Goal: Transaction & Acquisition: Purchase product/service

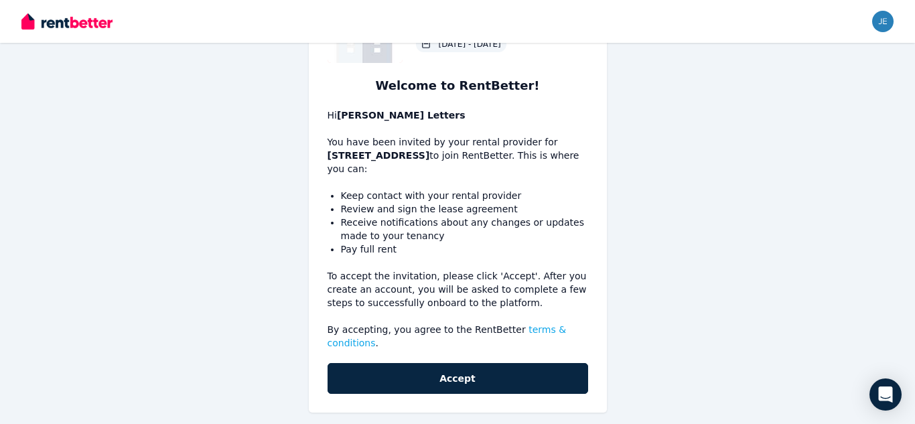
scroll to position [108, 0]
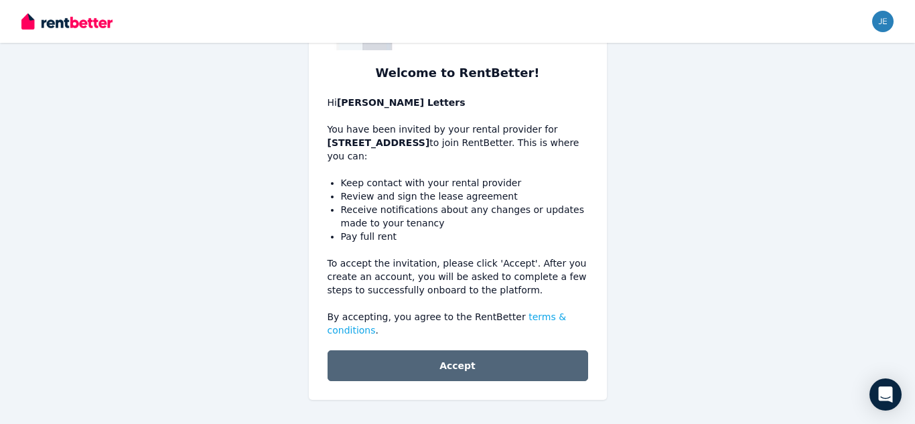
click at [466, 370] on button "Accept" at bounding box center [458, 365] width 261 height 31
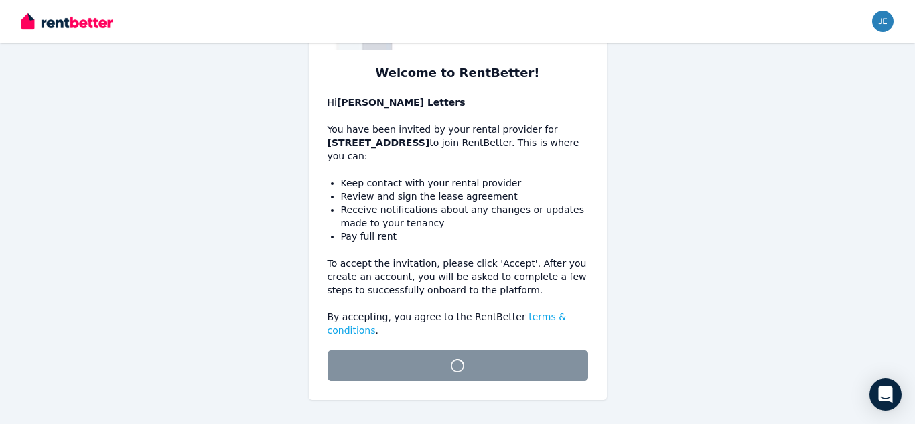
scroll to position [90, 0]
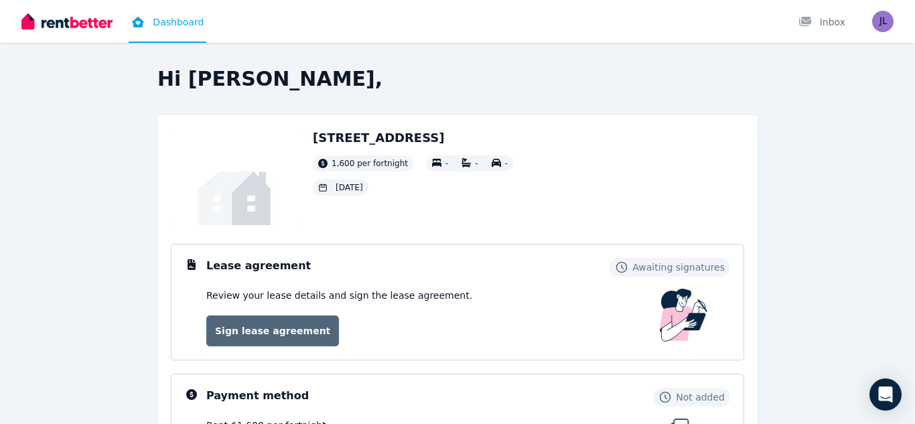
click at [291, 329] on link "Sign lease agreement" at bounding box center [272, 330] width 133 height 31
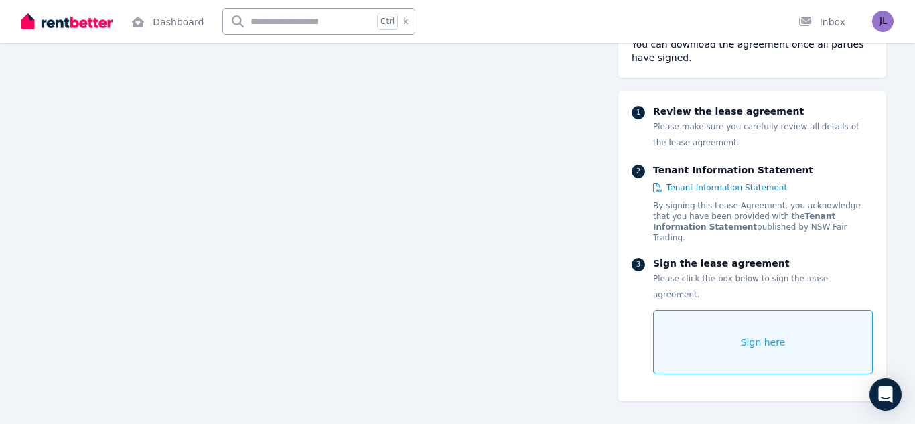
scroll to position [13346, 0]
click at [705, 311] on div "Sign here" at bounding box center [763, 342] width 220 height 64
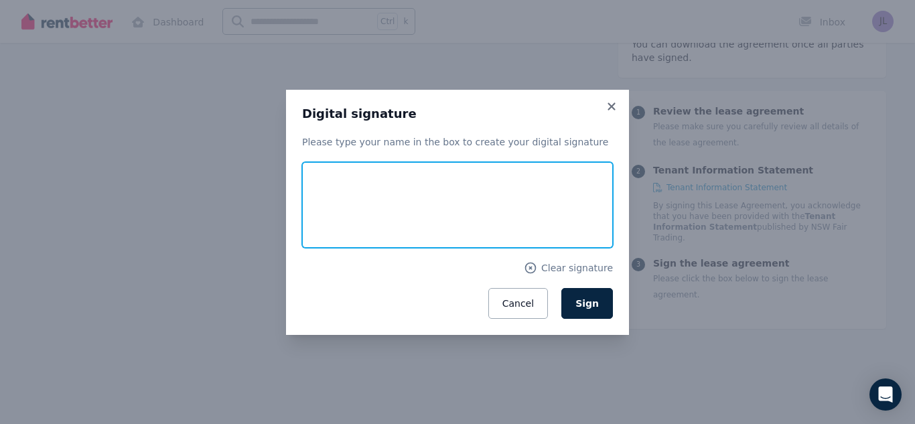
click at [349, 204] on input "text" at bounding box center [457, 205] width 311 height 86
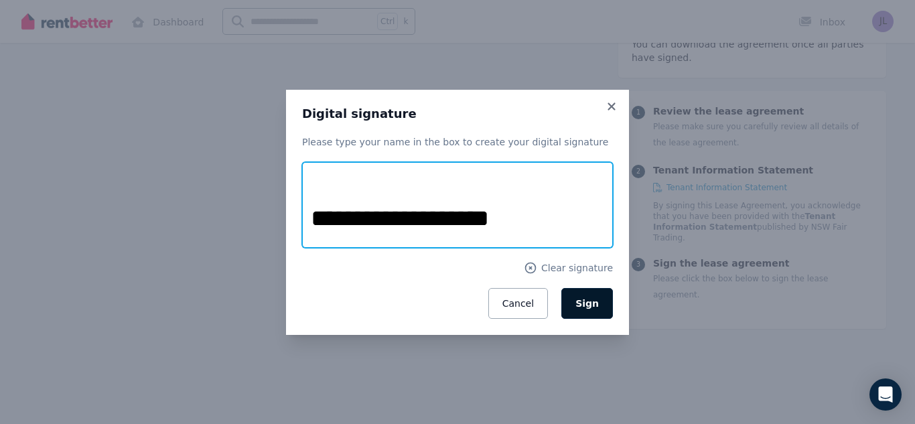
type input "**********"
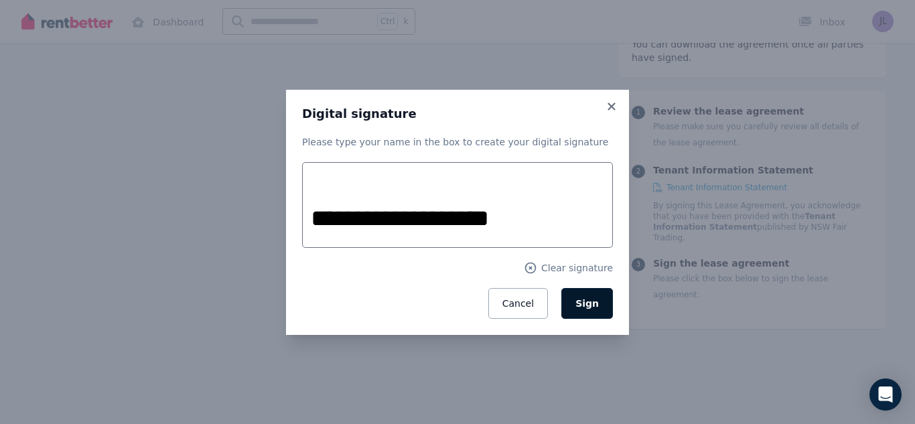
click at [589, 305] on span "Sign" at bounding box center [586, 303] width 23 height 11
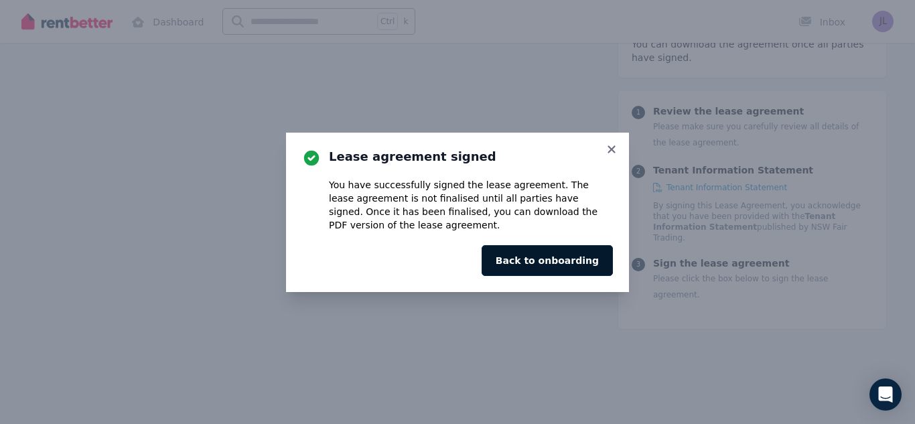
click at [567, 264] on button "Back to onboarding" at bounding box center [547, 260] width 131 height 31
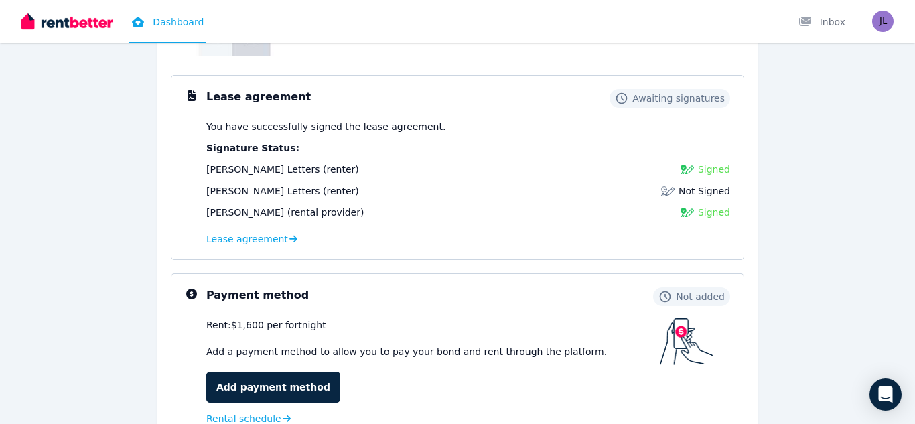
scroll to position [170, 0]
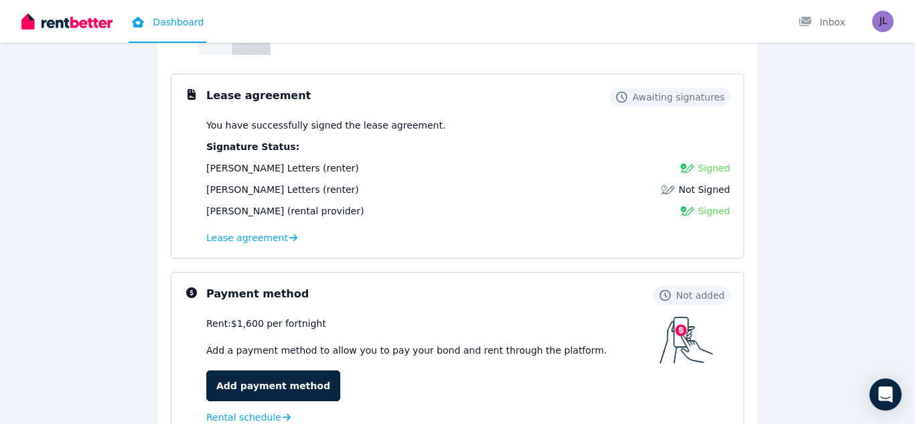
click at [835, 207] on div "Hi Jenny, 3 Mountain View Rd, Kew 1,600 per fortnight - - - 03 Sep 2025 Lease a…" at bounding box center [457, 250] width 857 height 706
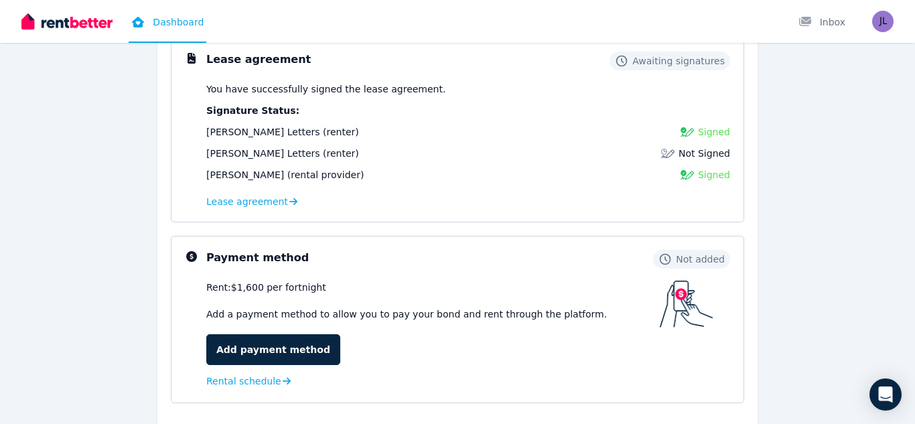
click at [845, 256] on div "Hi Jenny, 3 Mountain View Rd, Kew 1,600 per fortnight - - - 03 Sep 2025 Lease a…" at bounding box center [457, 214] width 857 height 706
click at [841, 240] on div "Hi Jenny, 3 Mountain View Rd, Kew 1,600 per fortnight - - - 03 Sep 2025 Lease a…" at bounding box center [457, 214] width 857 height 706
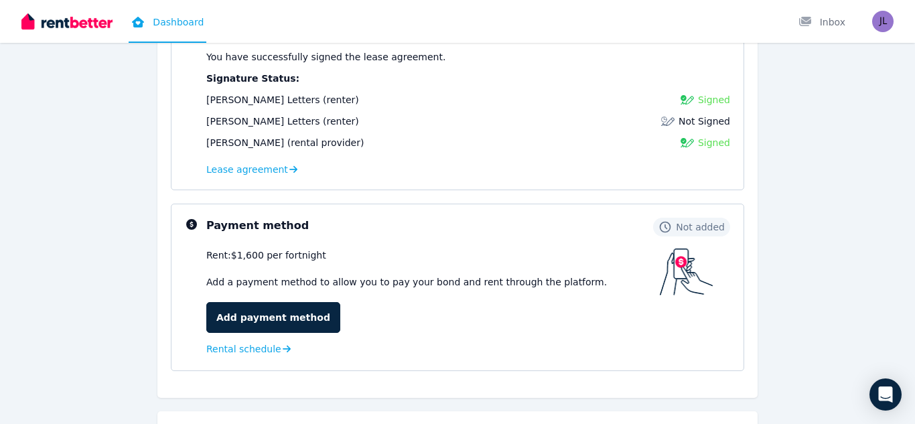
scroll to position [237, 0]
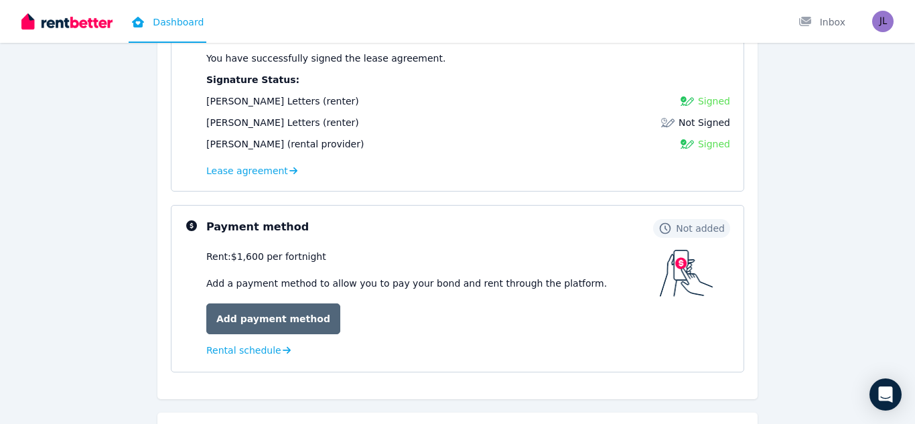
click at [255, 321] on link "Add payment method" at bounding box center [273, 318] width 134 height 31
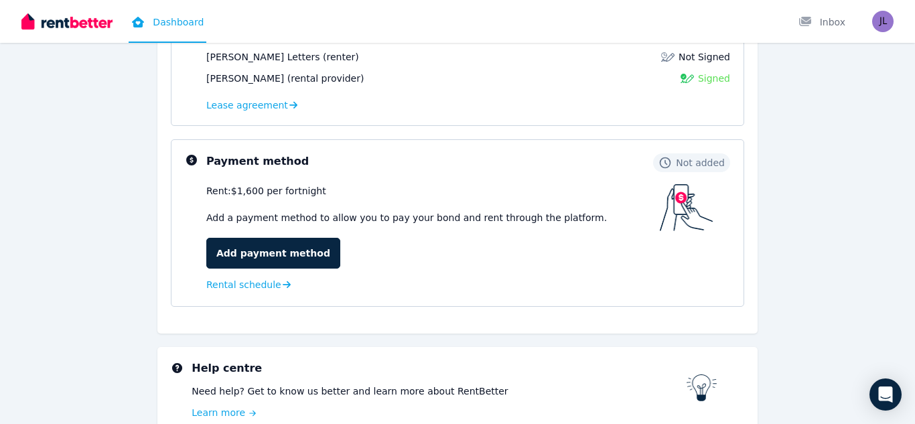
scroll to position [300, 0]
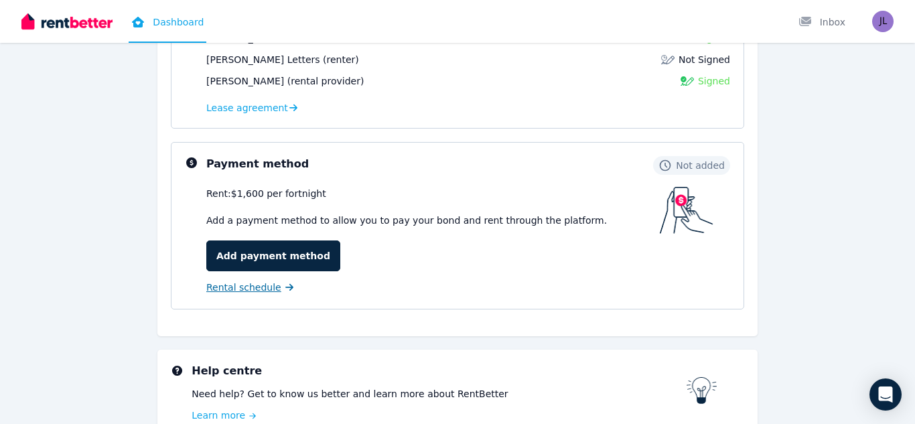
click at [255, 291] on span "Rental schedule" at bounding box center [243, 287] width 75 height 13
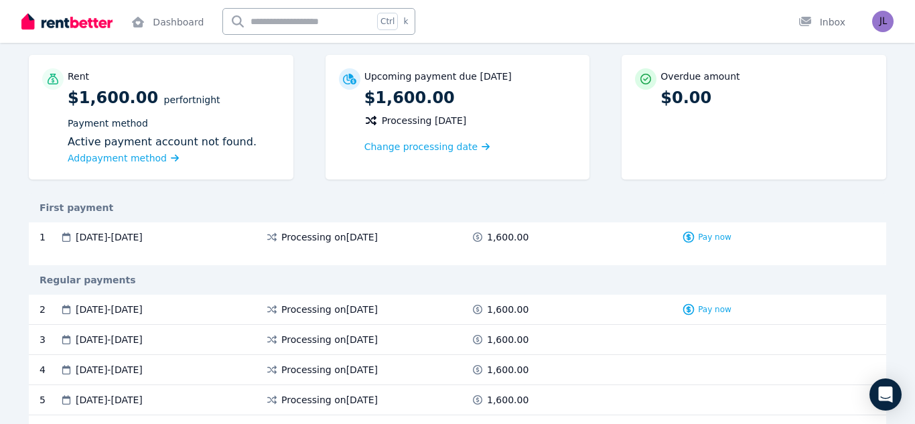
scroll to position [99, 0]
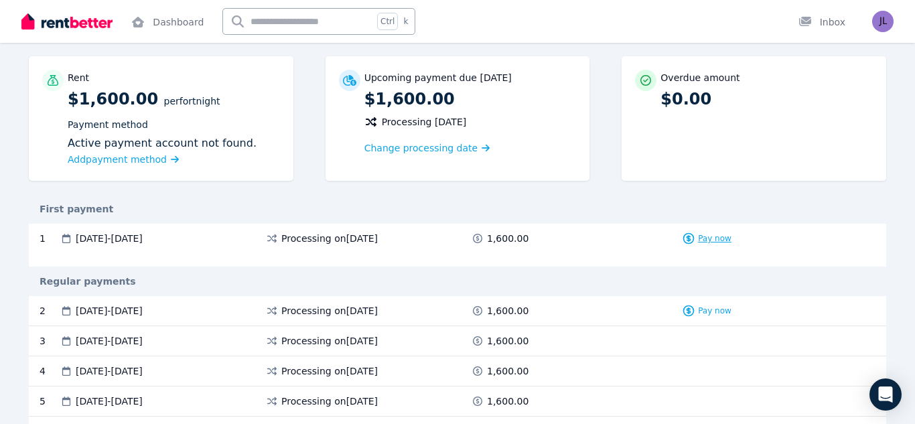
click at [711, 239] on span "Pay now" at bounding box center [714, 238] width 33 height 11
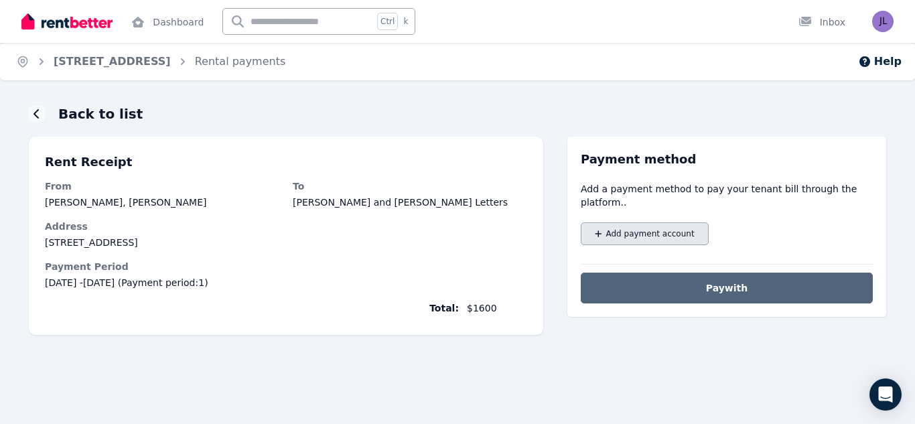
click at [666, 228] on span "Add payment account" at bounding box center [650, 233] width 88 height 11
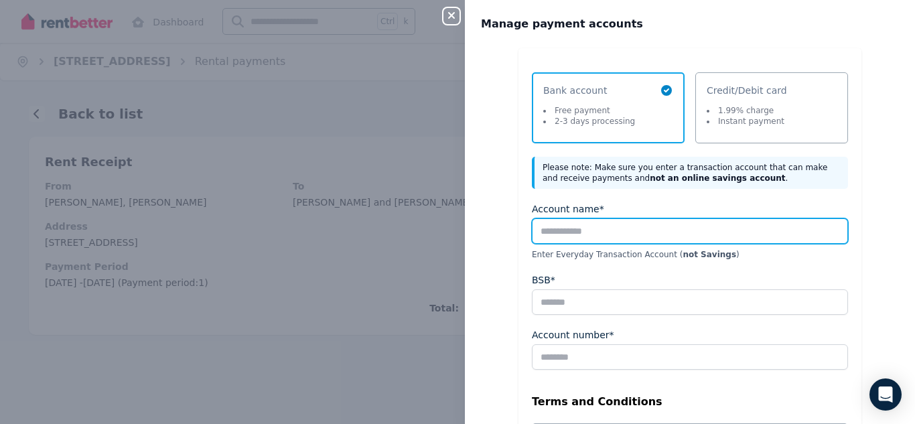
click at [656, 230] on input "Account name*" at bounding box center [690, 230] width 316 height 25
type input "*********"
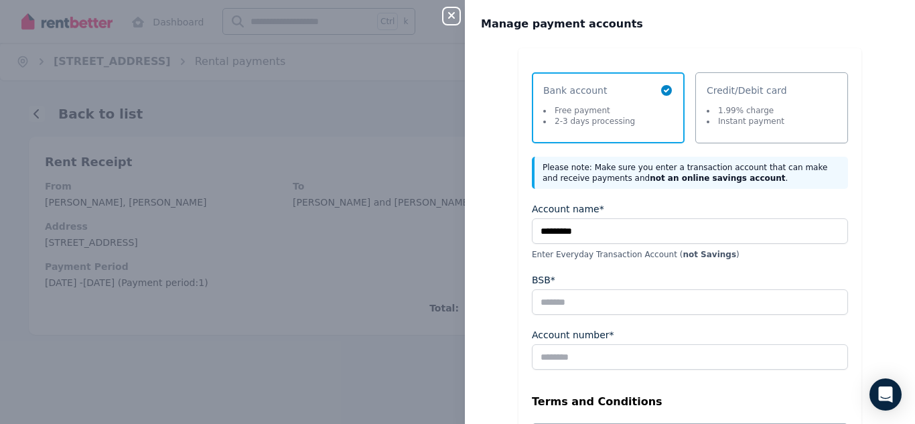
click at [450, 16] on icon "button" at bounding box center [451, 15] width 16 height 11
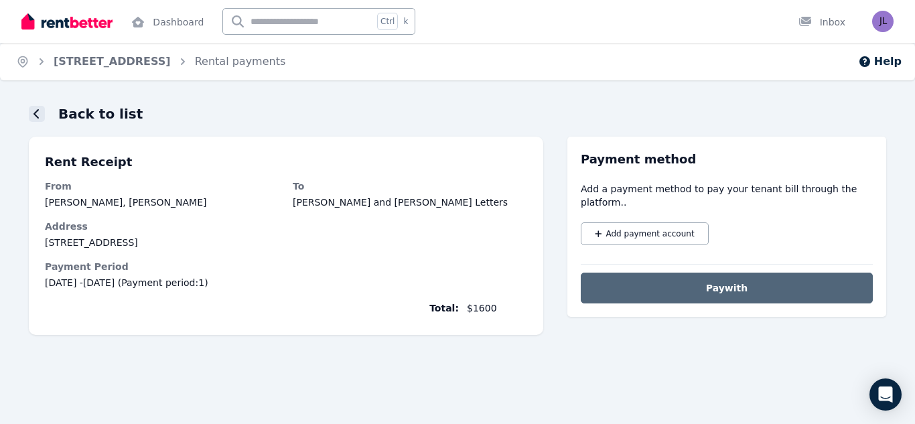
click at [42, 117] on div at bounding box center [37, 114] width 16 height 16
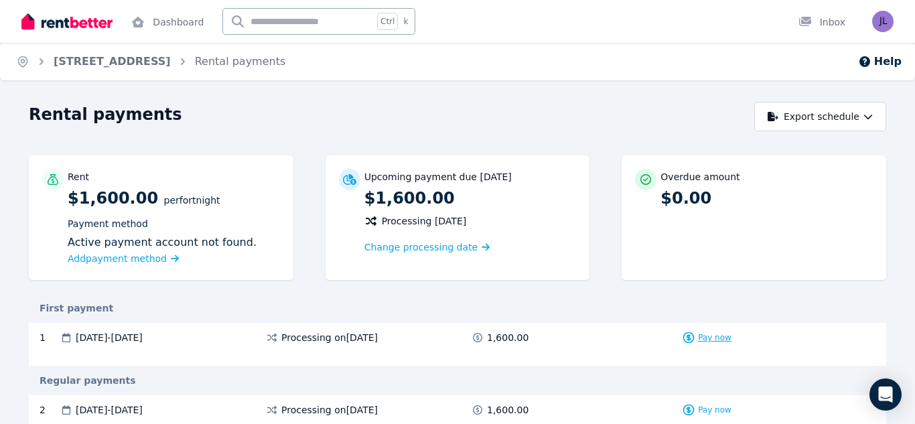
click at [717, 340] on span "Pay now" at bounding box center [714, 337] width 33 height 11
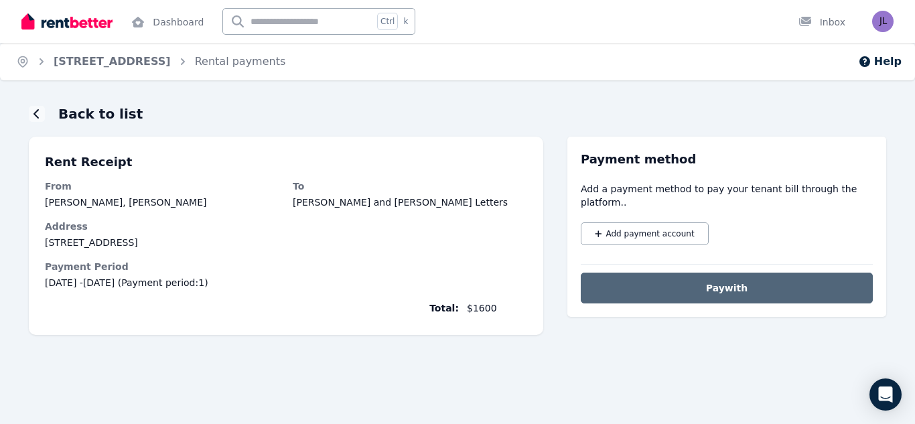
click at [747, 279] on button "Pay with" at bounding box center [727, 288] width 292 height 31
click at [749, 275] on button "Pay with" at bounding box center [727, 288] width 292 height 31
click at [685, 276] on button "Pay with" at bounding box center [727, 288] width 292 height 31
click at [638, 228] on span "Add payment account" at bounding box center [650, 233] width 88 height 11
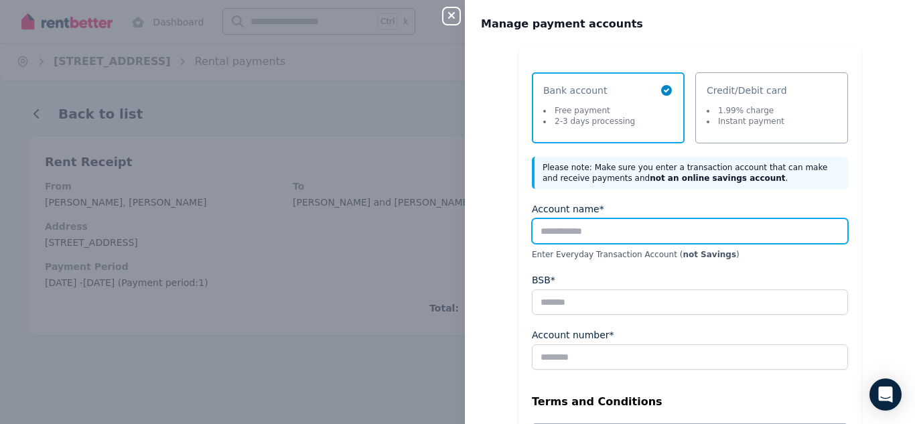
click at [625, 226] on input "Account name*" at bounding box center [690, 230] width 316 height 25
type input "**********"
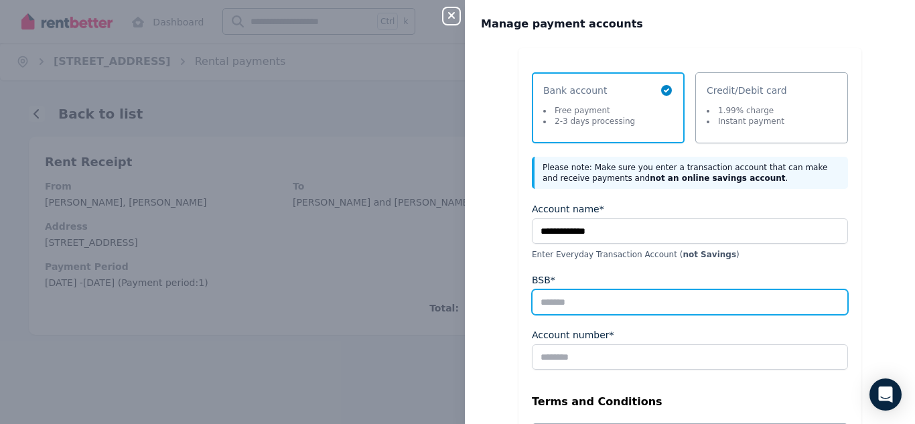
click at [633, 301] on input "BSB*" at bounding box center [690, 301] width 316 height 25
type input "******"
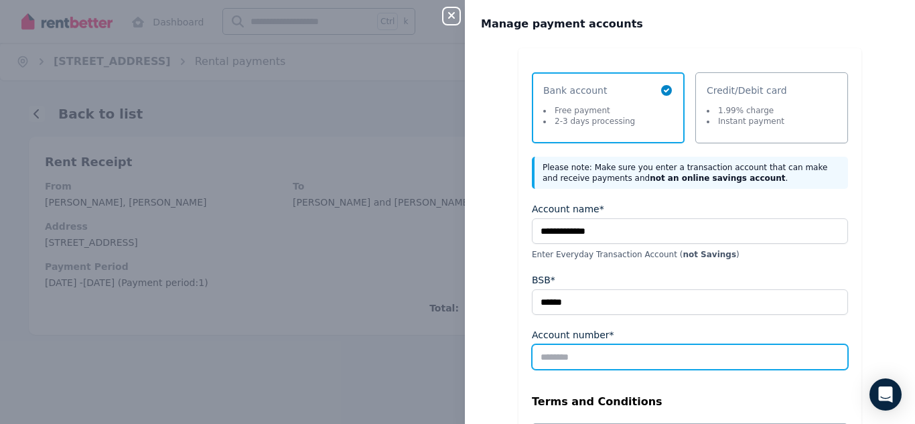
click at [594, 359] on input "Account number*" at bounding box center [690, 356] width 316 height 25
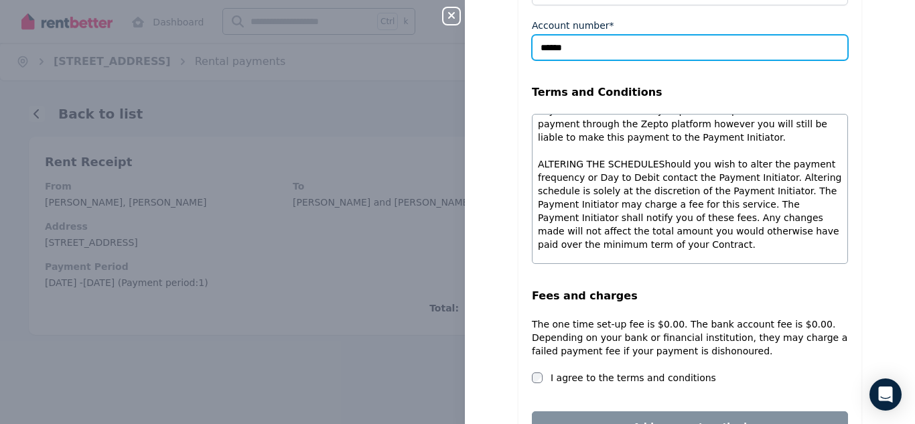
scroll to position [259, 0]
type input "******"
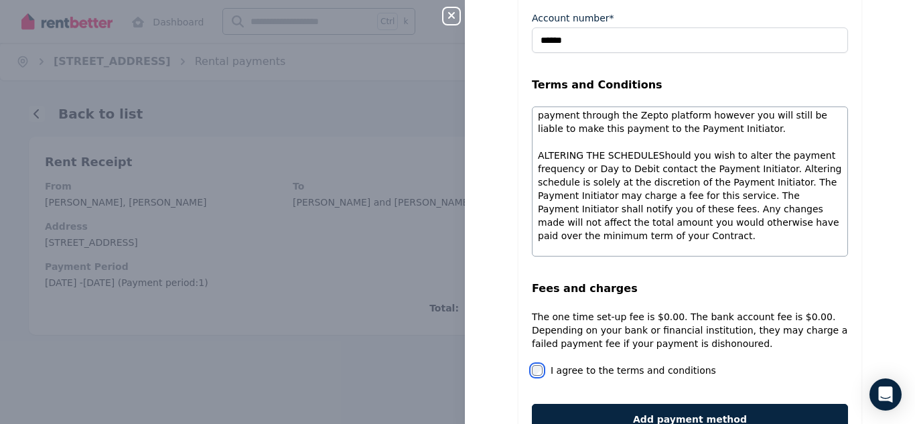
scroll to position [370, 0]
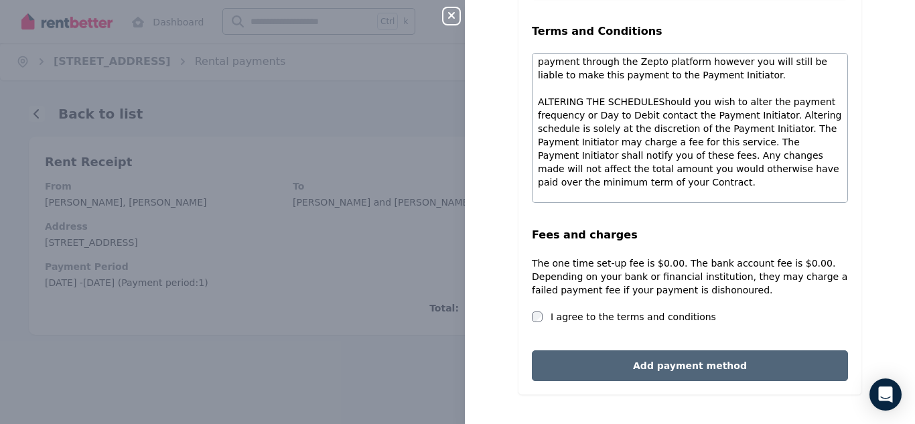
click at [781, 366] on button "Add payment method" at bounding box center [690, 365] width 316 height 31
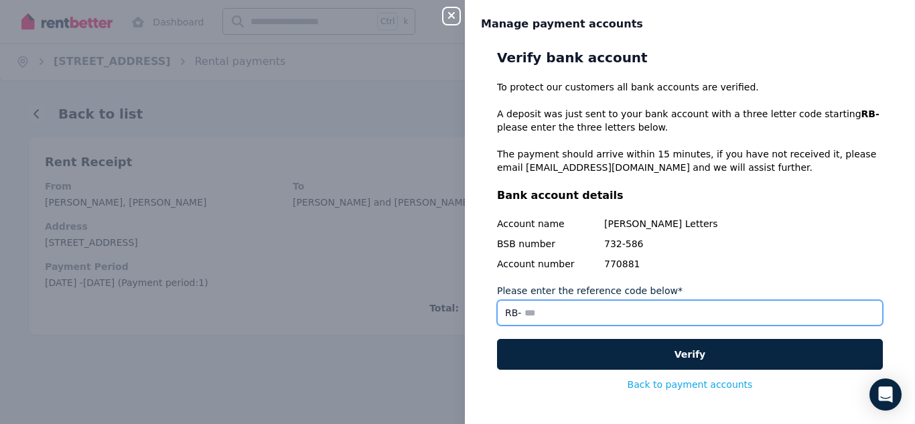
click at [535, 317] on input "Please enter the reference code below*" at bounding box center [690, 312] width 386 height 25
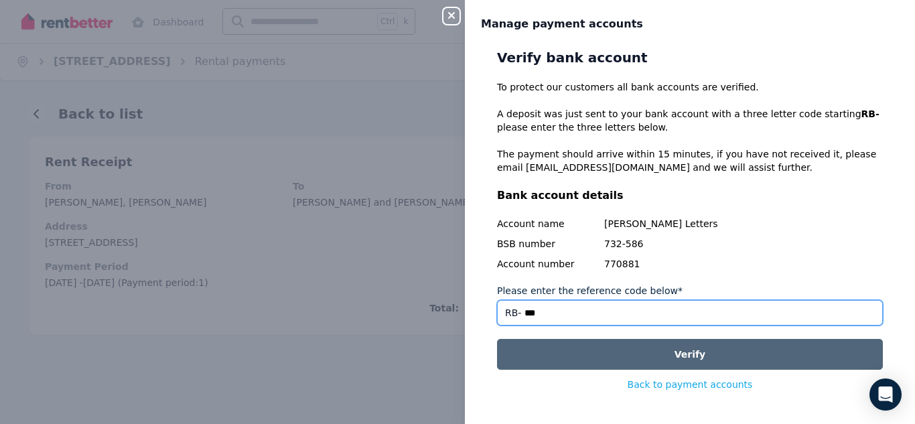
type input "***"
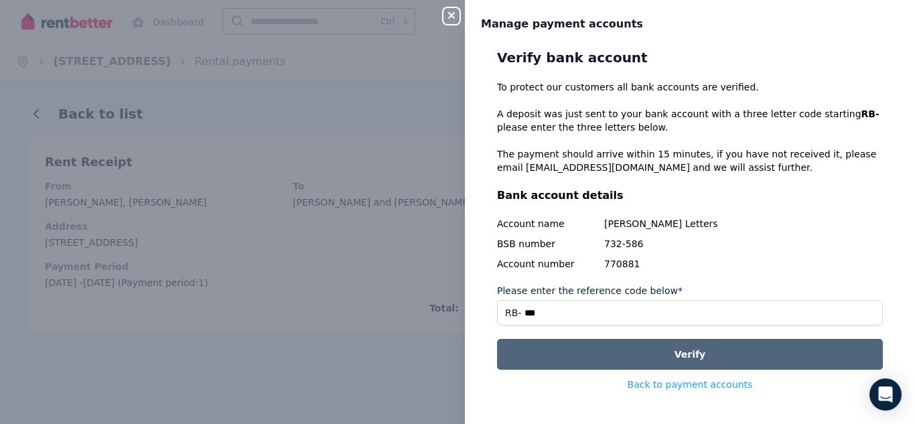
click at [683, 361] on button "Verify" at bounding box center [690, 354] width 386 height 31
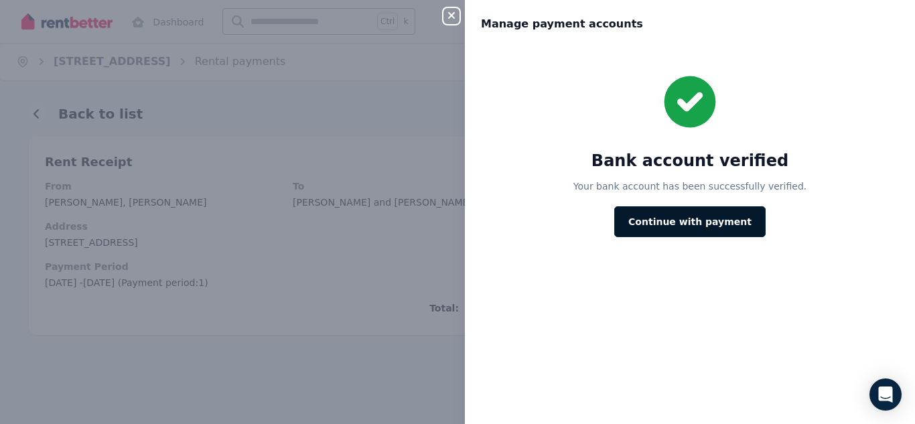
click at [723, 222] on button "Continue with payment" at bounding box center [689, 221] width 151 height 31
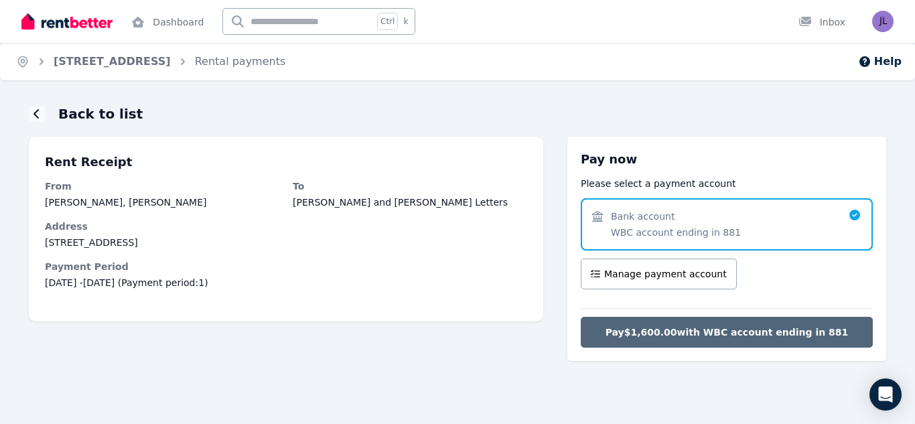
click at [817, 332] on span "Pay $1,600.00 with WBC account ending in 881" at bounding box center [726, 332] width 243 height 13
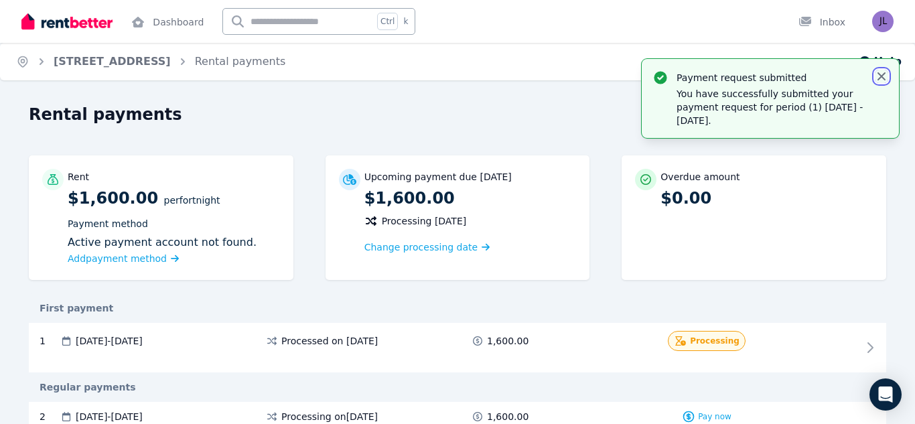
click at [882, 77] on icon "button" at bounding box center [881, 76] width 8 height 8
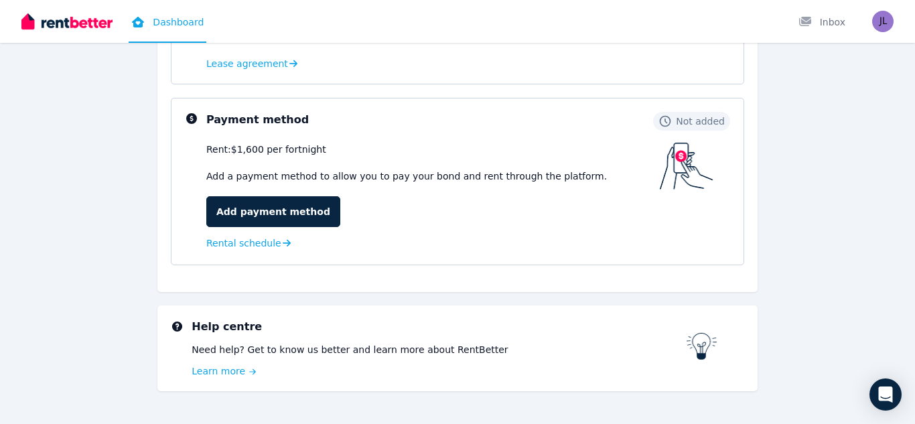
scroll to position [344, 0]
click at [704, 196] on div "Rent: $1,600 per fortnight Add a payment method to allow you to pay your bond a…" at bounding box center [468, 197] width 524 height 109
click at [292, 218] on link "Add payment method" at bounding box center [273, 212] width 134 height 31
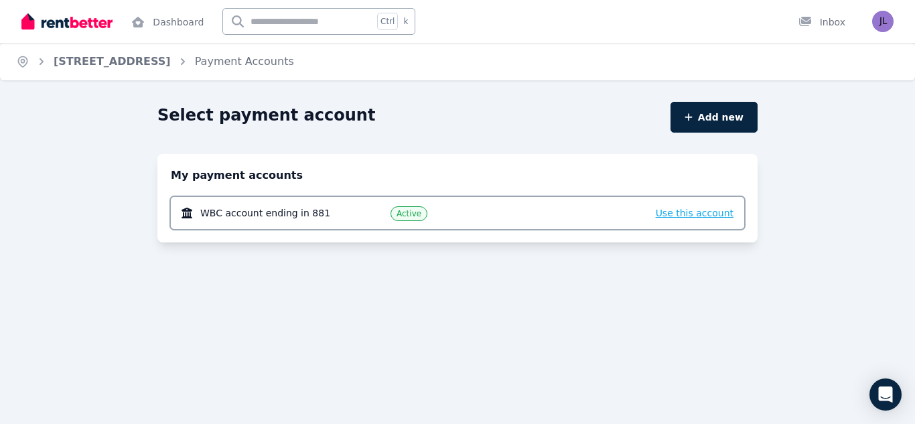
click at [699, 218] on span "Use this account" at bounding box center [695, 213] width 78 height 11
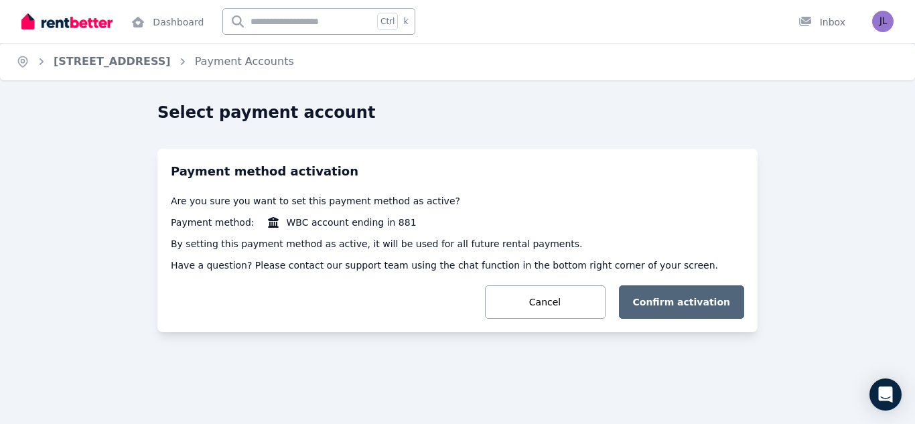
click at [704, 300] on button "Confirm activation" at bounding box center [682, 301] width 126 height 33
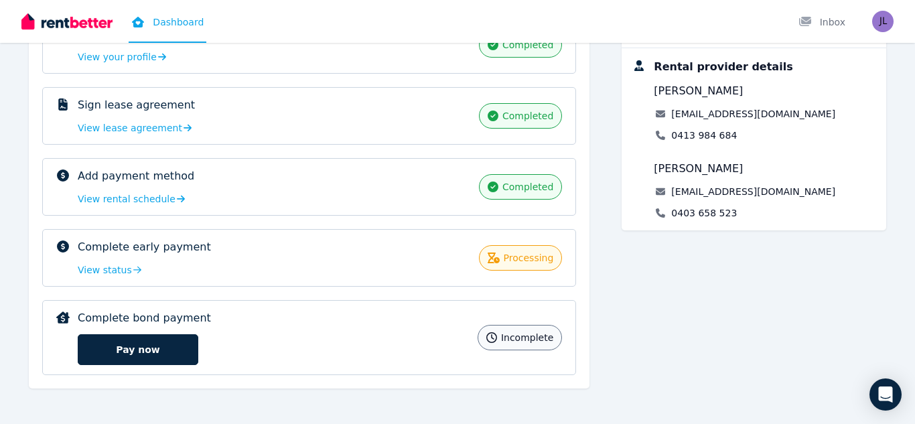
scroll to position [257, 0]
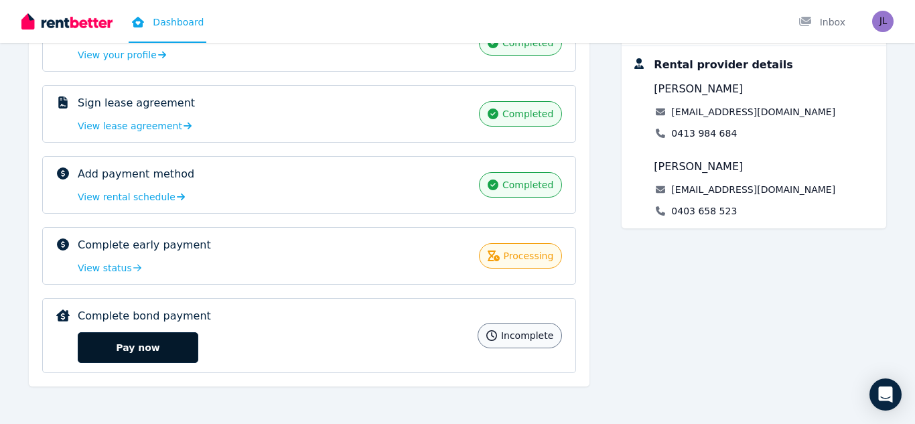
click at [137, 350] on button "Pay now" at bounding box center [138, 347] width 121 height 31
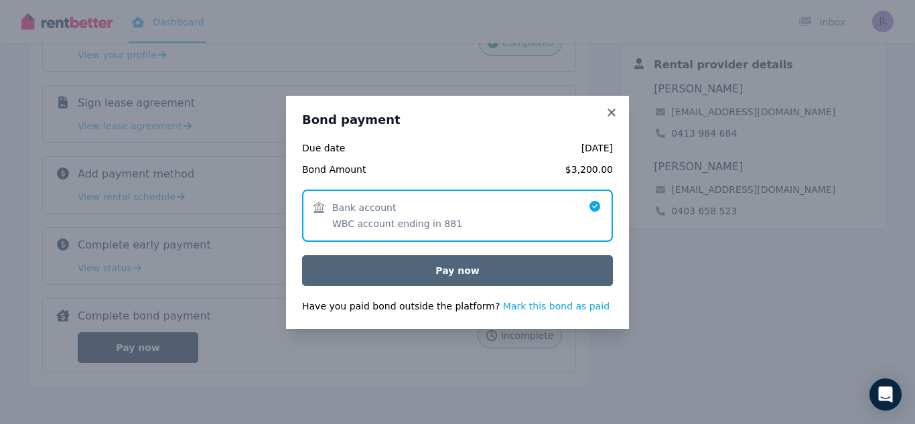
click at [443, 273] on button "Pay now" at bounding box center [457, 270] width 311 height 31
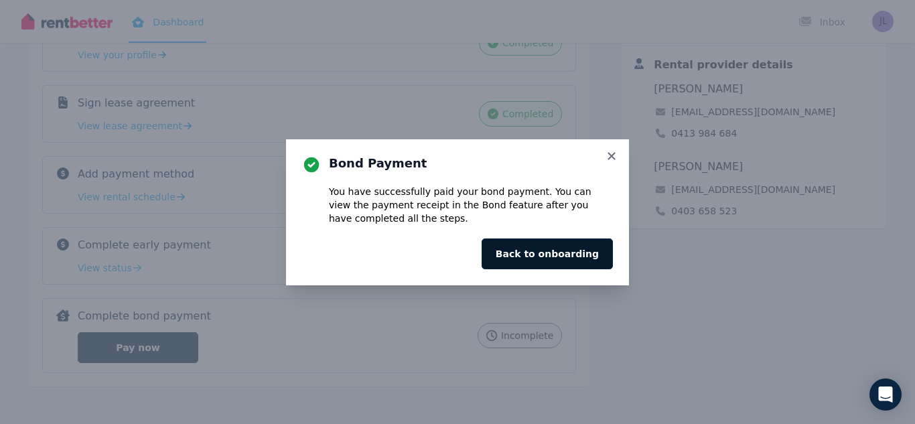
click at [514, 255] on button "Back to onboarding" at bounding box center [547, 253] width 131 height 31
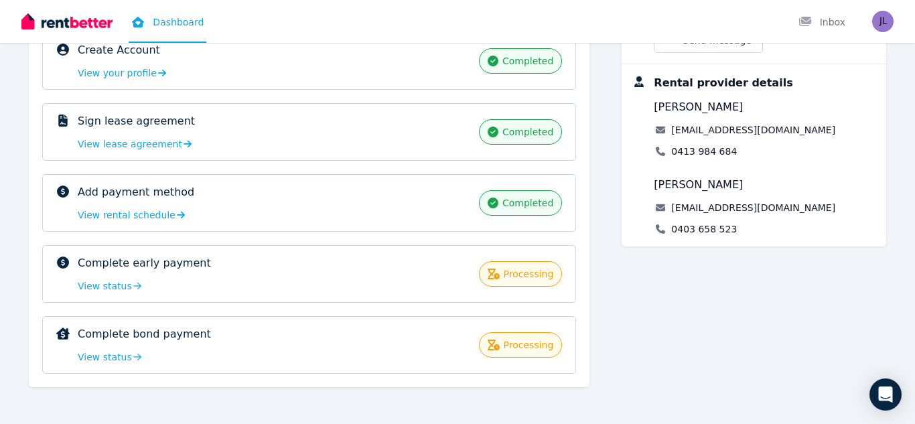
scroll to position [239, 0]
